Goal: Complete application form: Complete application form

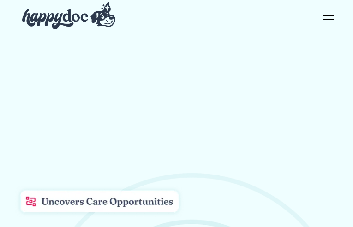
type input "**********"
type input "*********"
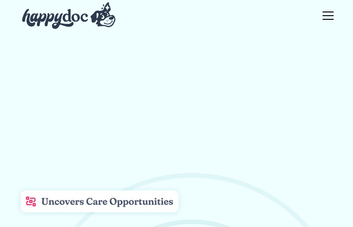
type input "********"
type input "**********"
